Goal: Information Seeking & Learning: Learn about a topic

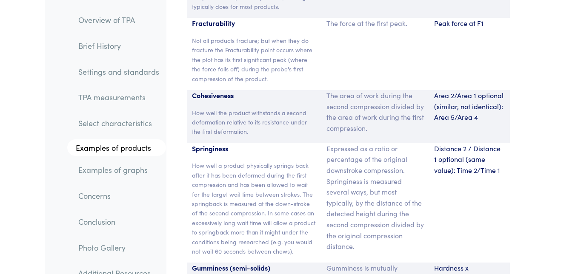
scroll to position [6394, 0]
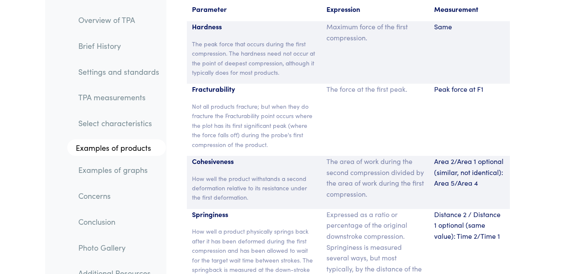
click at [355, 228] on p "Expressed as a ratio or percentage of the original downstroke compression. Spri…" at bounding box center [374, 263] width 97 height 109
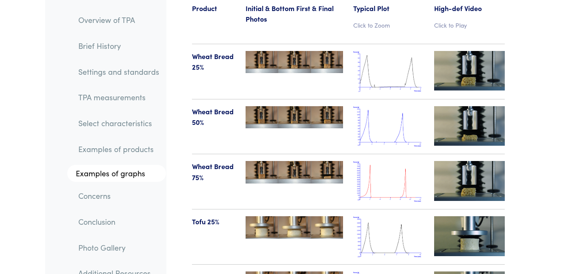
scroll to position [9940, 0]
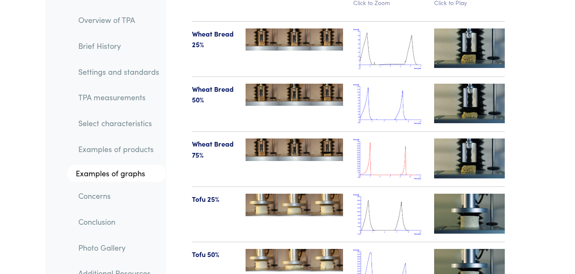
click at [390, 194] on img at bounding box center [388, 214] width 71 height 41
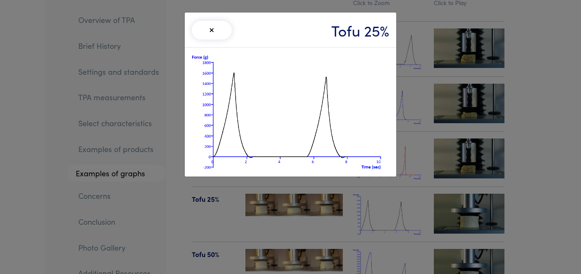
click at [433, 128] on div "× Tofu 25%" at bounding box center [290, 137] width 581 height 274
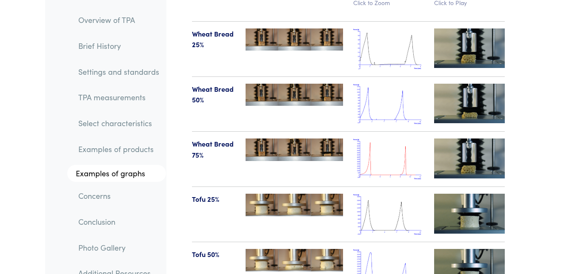
click at [381, 249] on img at bounding box center [388, 269] width 71 height 41
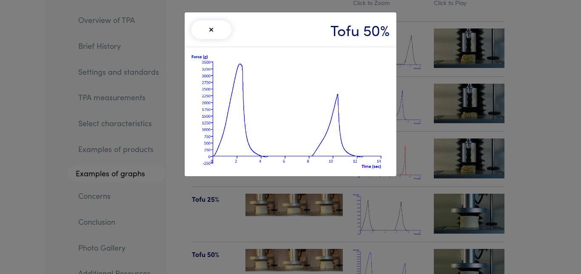
click at [218, 36] on button "×" at bounding box center [211, 29] width 40 height 19
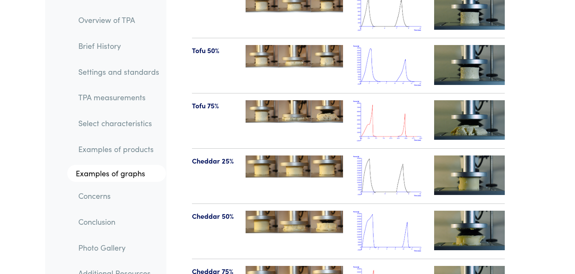
scroll to position [10161, 0]
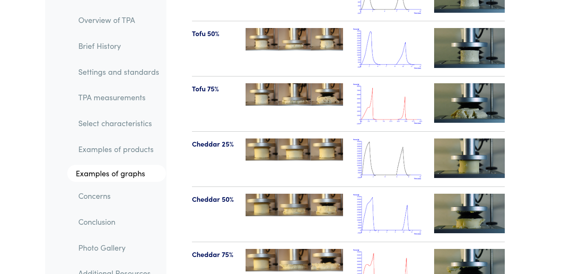
click at [392, 194] on img at bounding box center [388, 214] width 71 height 41
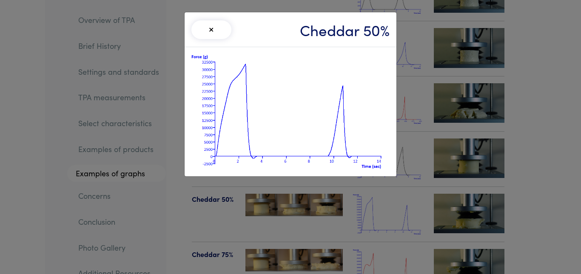
click at [214, 26] on button "×" at bounding box center [211, 29] width 40 height 19
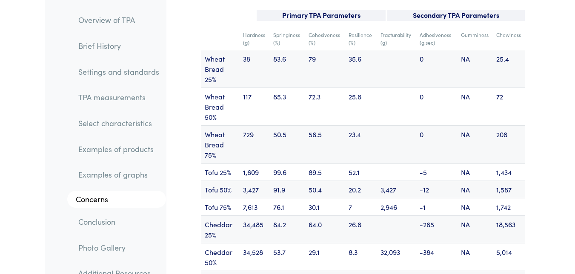
scroll to position [10916, 0]
